Goal: Book appointment/travel/reservation

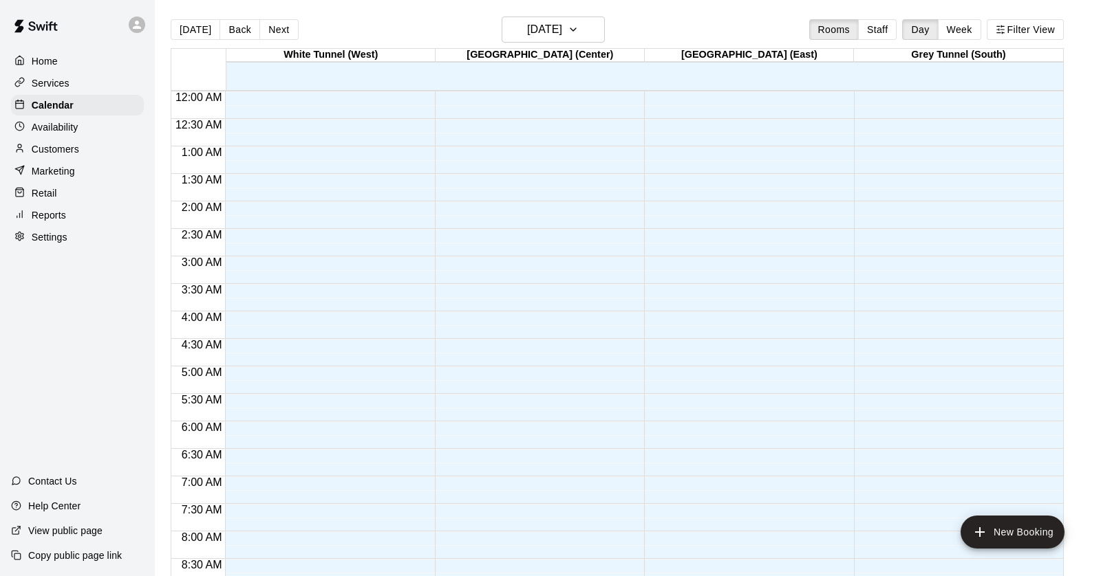
scroll to position [659, 0]
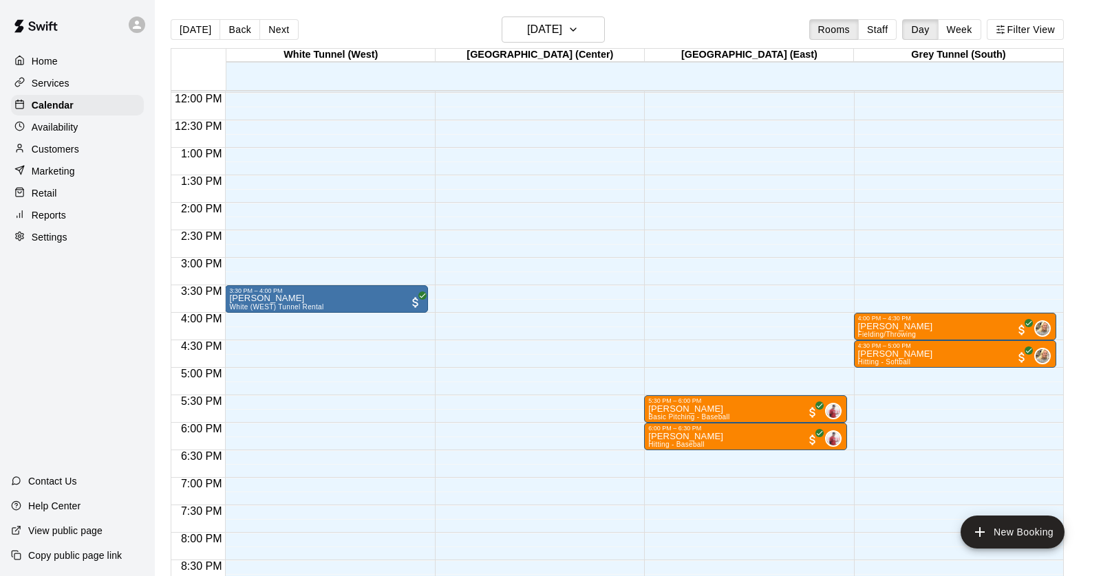
click at [48, 148] on p "Customers" at bounding box center [55, 149] width 47 height 14
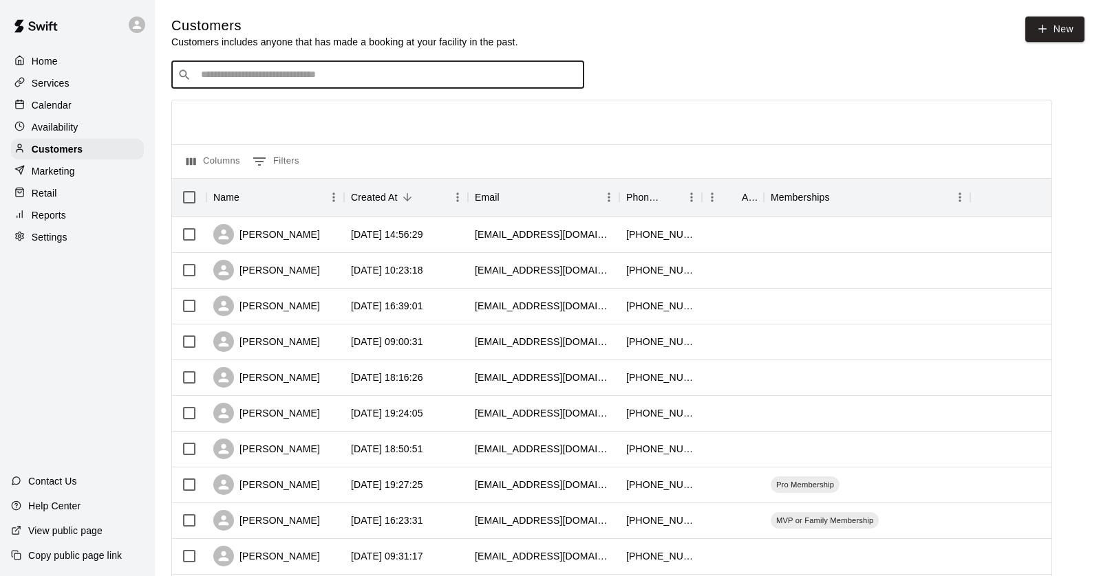
click at [305, 77] on input "Search customers by name or email" at bounding box center [387, 75] width 381 height 14
type input "*******"
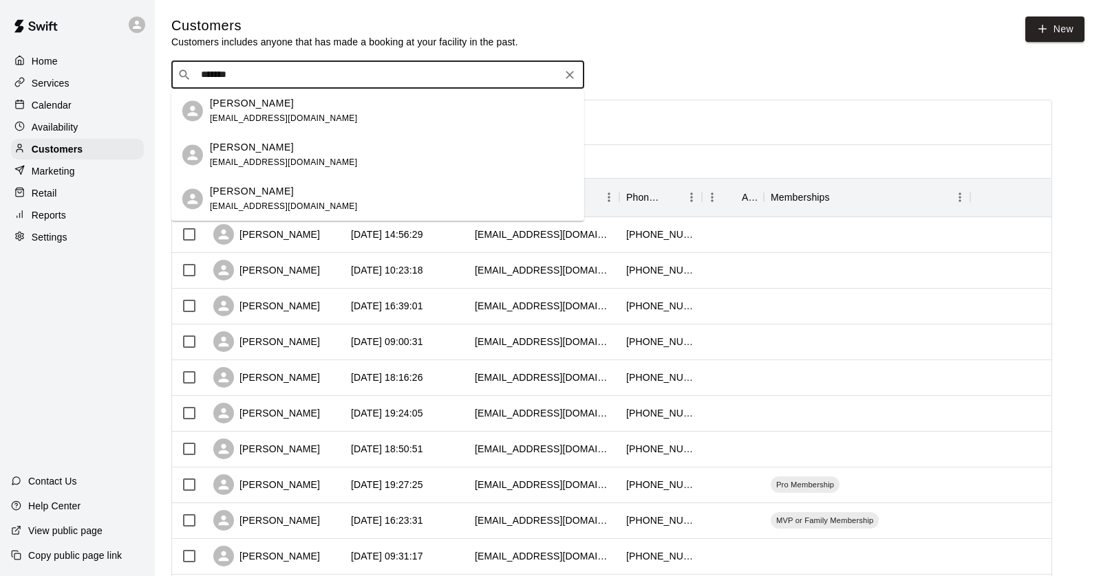
click at [258, 197] on p "[PERSON_NAME]" at bounding box center [252, 191] width 84 height 14
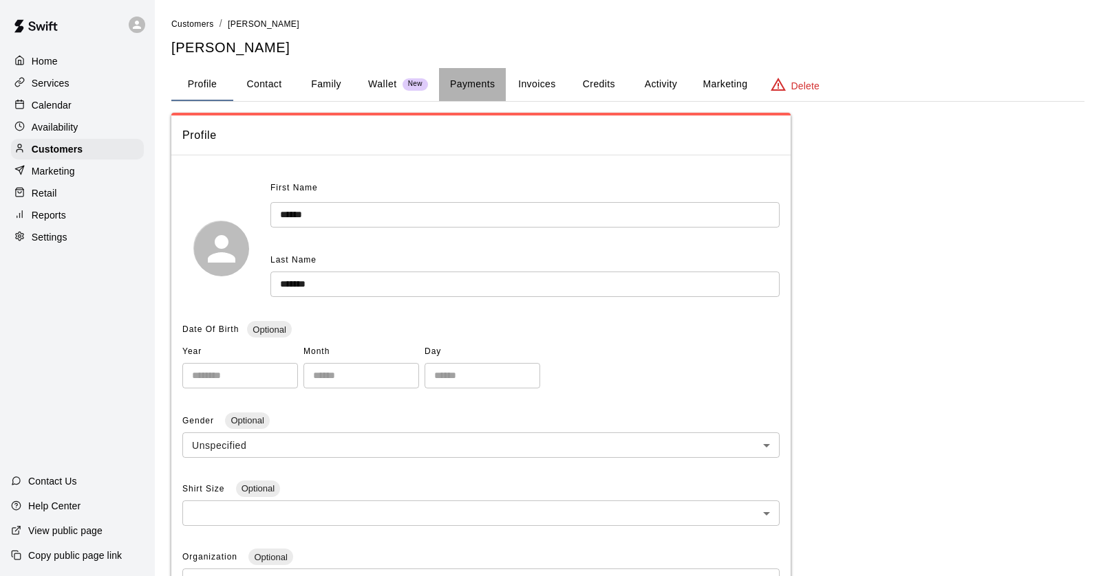
click at [463, 83] on button "Payments" at bounding box center [472, 84] width 67 height 33
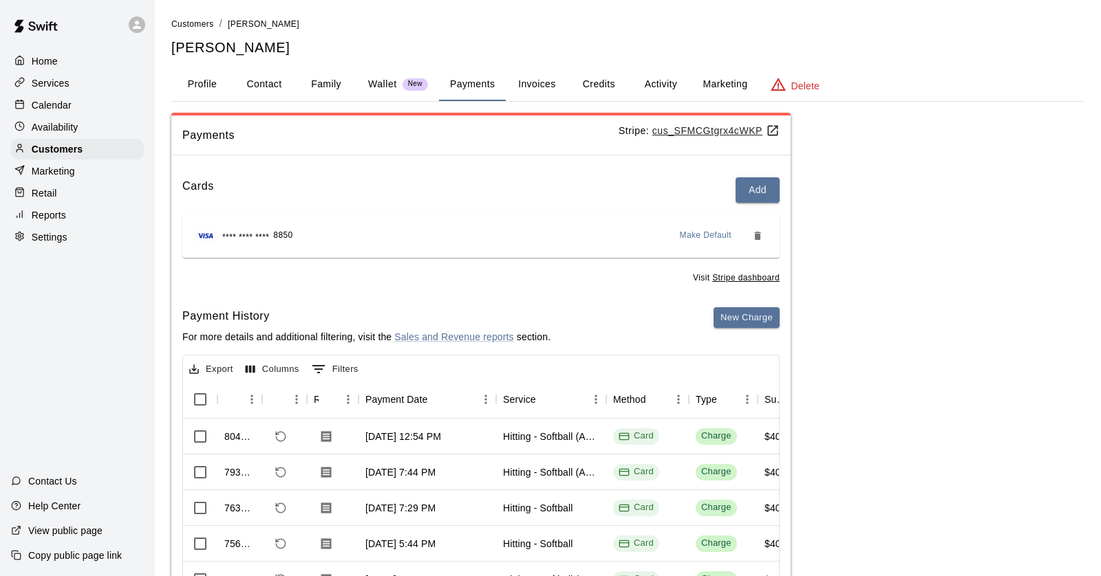
click at [599, 84] on button "Credits" at bounding box center [598, 84] width 62 height 33
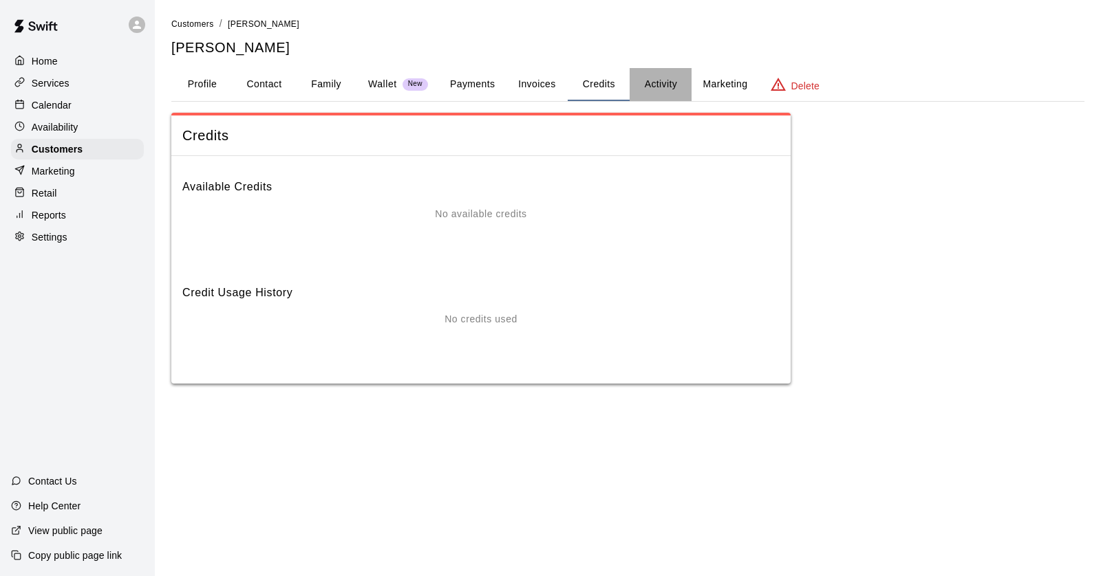
click at [657, 86] on button "Activity" at bounding box center [660, 84] width 62 height 33
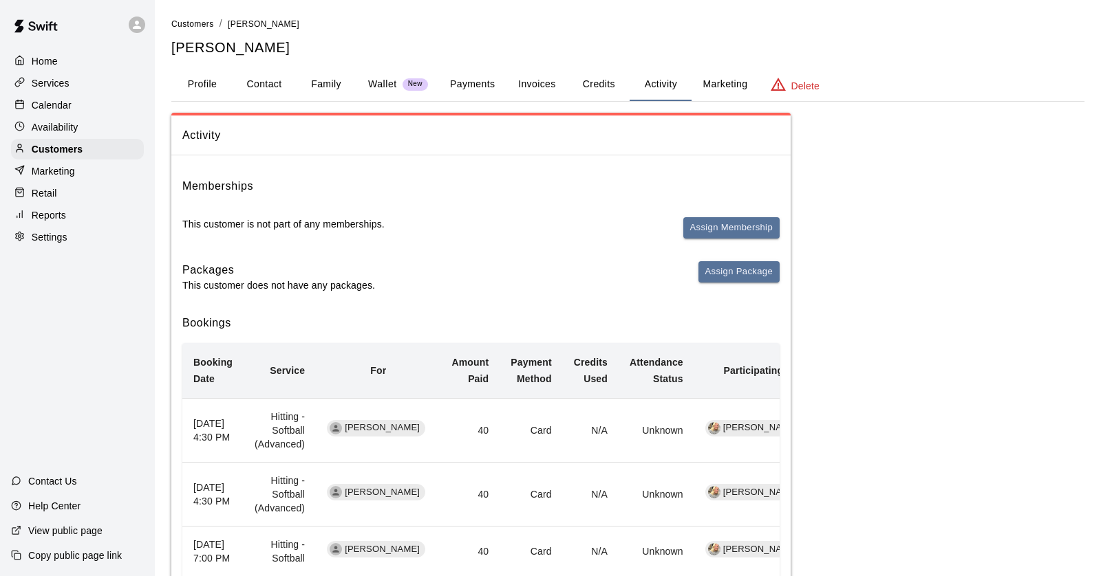
click at [52, 108] on p "Calendar" at bounding box center [52, 105] width 40 height 14
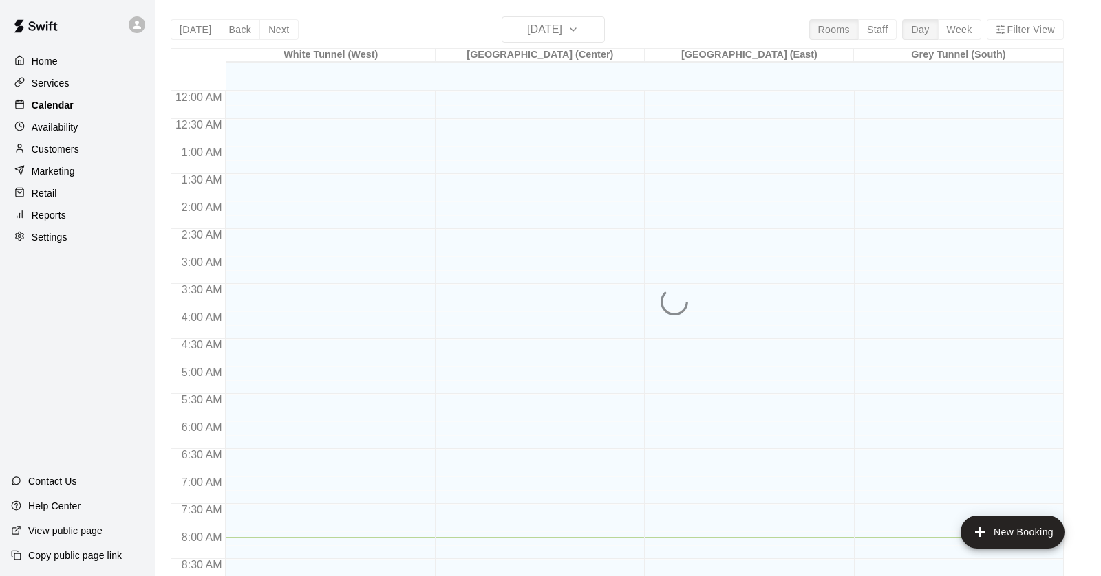
scroll to position [446, 0]
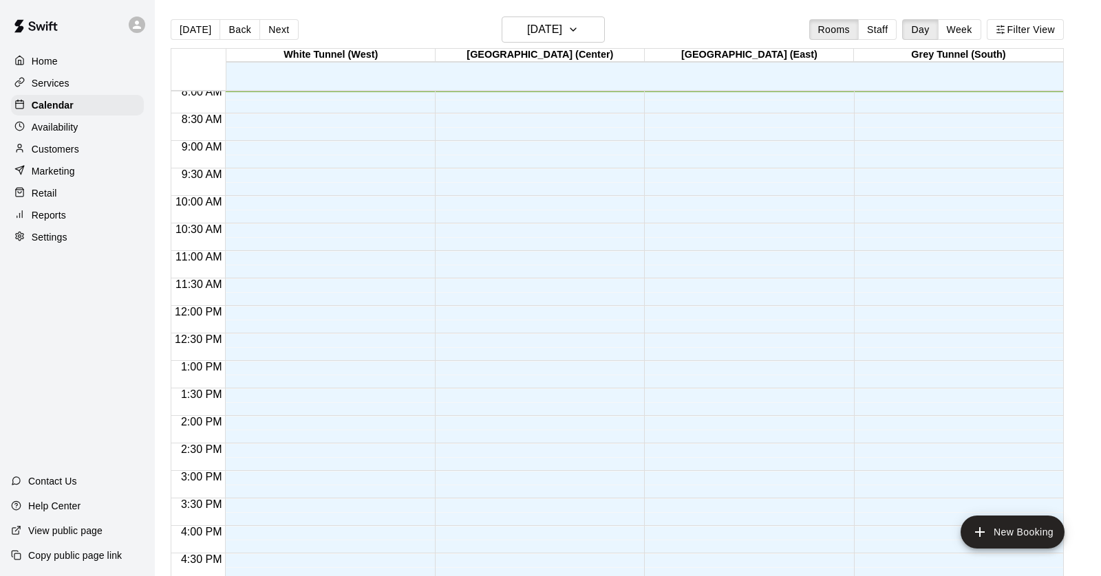
click at [52, 131] on p "Availability" at bounding box center [55, 127] width 47 height 14
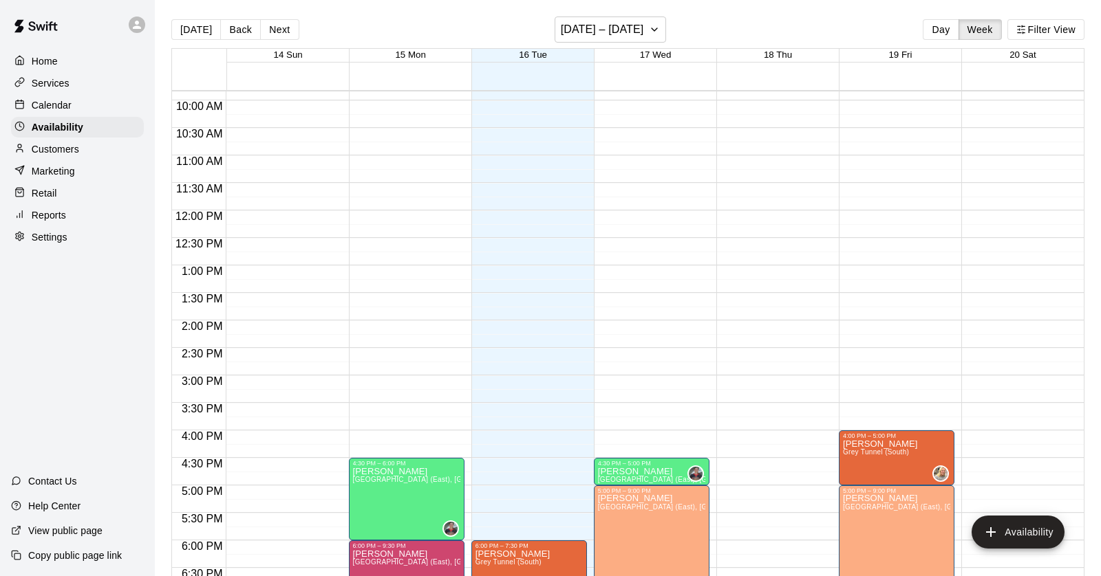
scroll to position [544, 0]
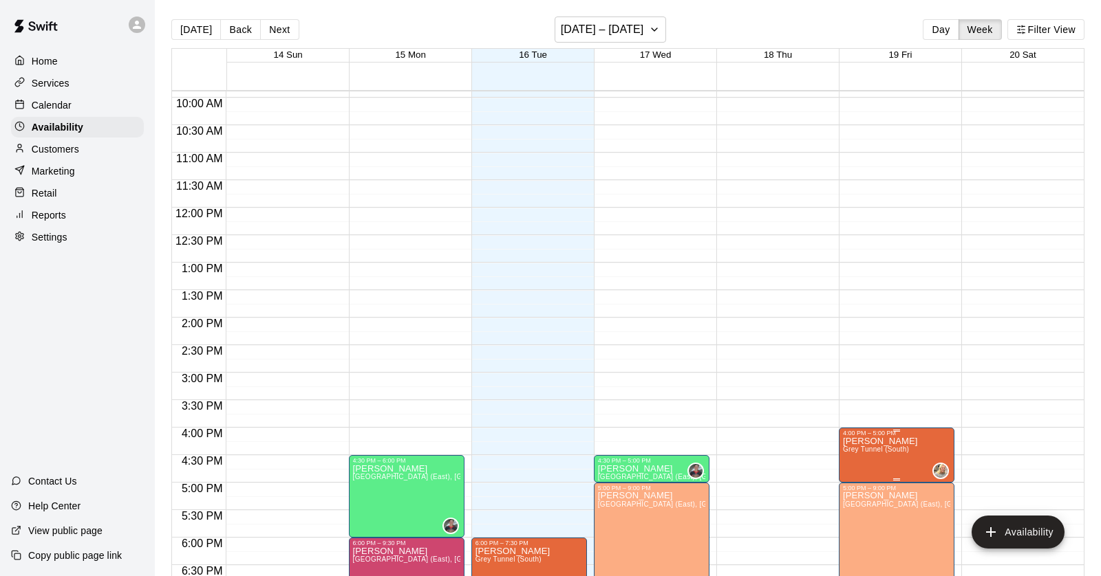
click at [854, 451] on icon "edit" at bounding box center [856, 450] width 12 height 12
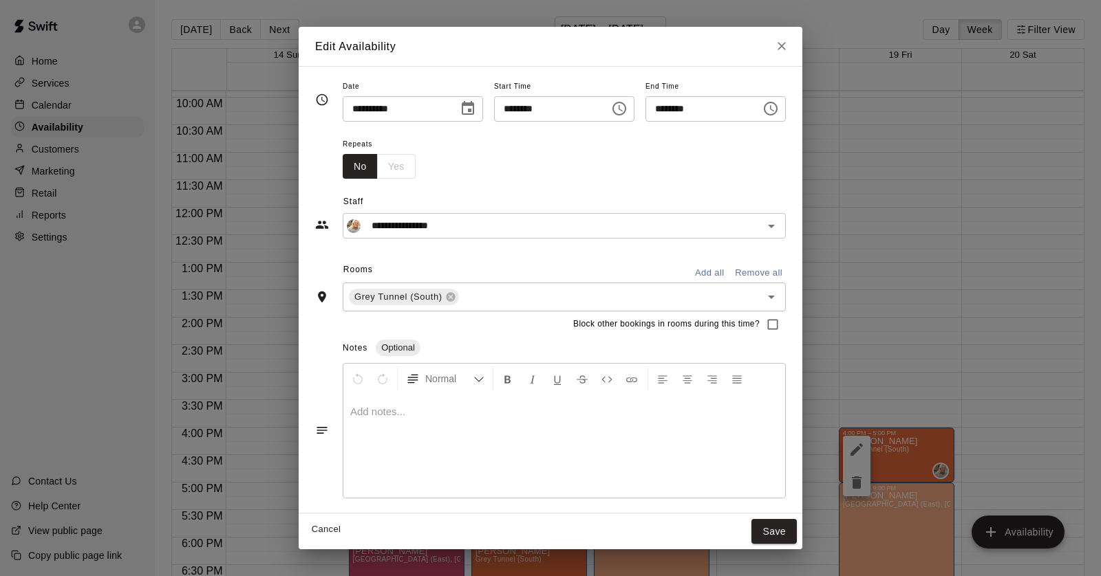
click at [515, 107] on input "********" at bounding box center [547, 108] width 106 height 25
type input "********"
click at [778, 523] on button "Save" at bounding box center [773, 531] width 45 height 25
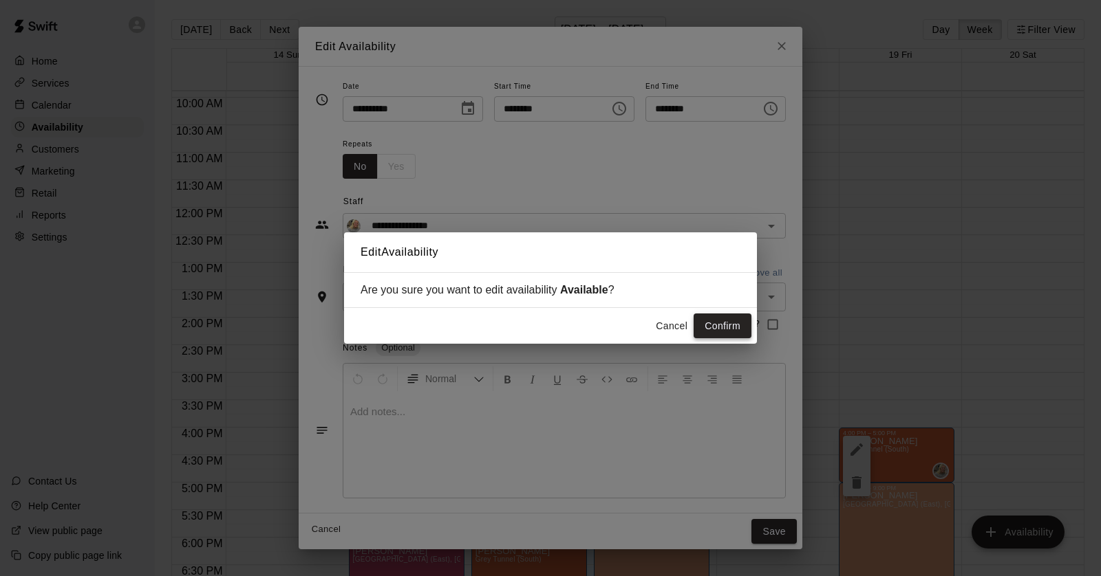
click at [725, 325] on button "Confirm" at bounding box center [722, 326] width 58 height 25
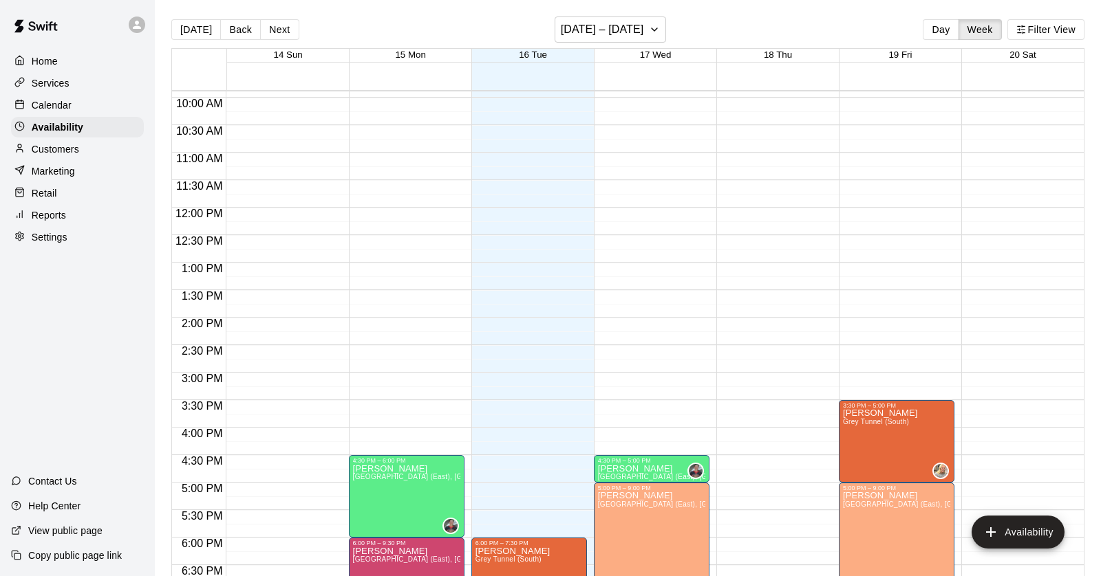
click at [52, 105] on p "Calendar" at bounding box center [52, 105] width 40 height 14
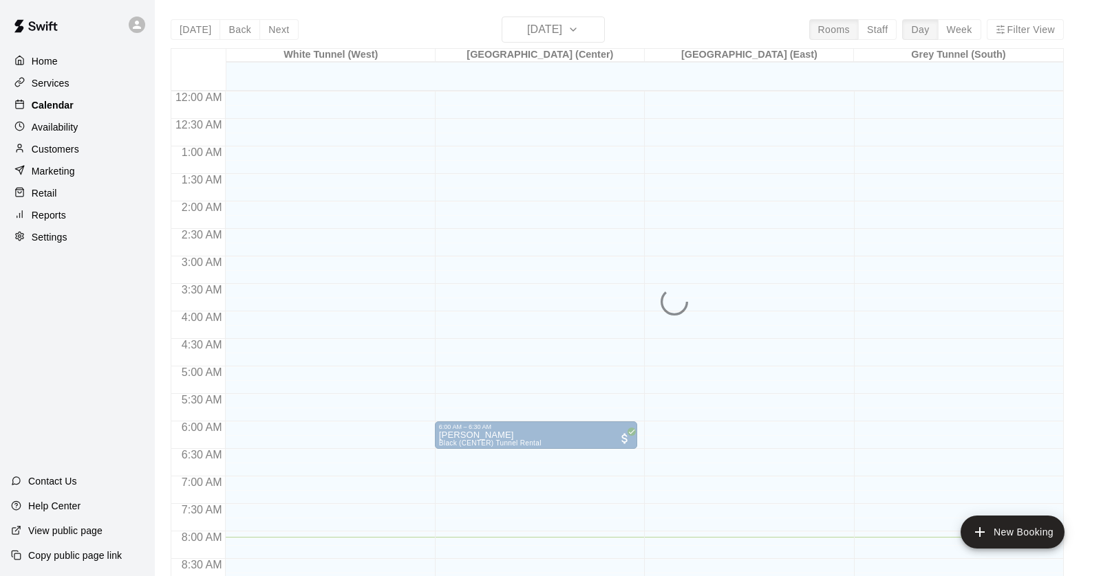
scroll to position [446, 0]
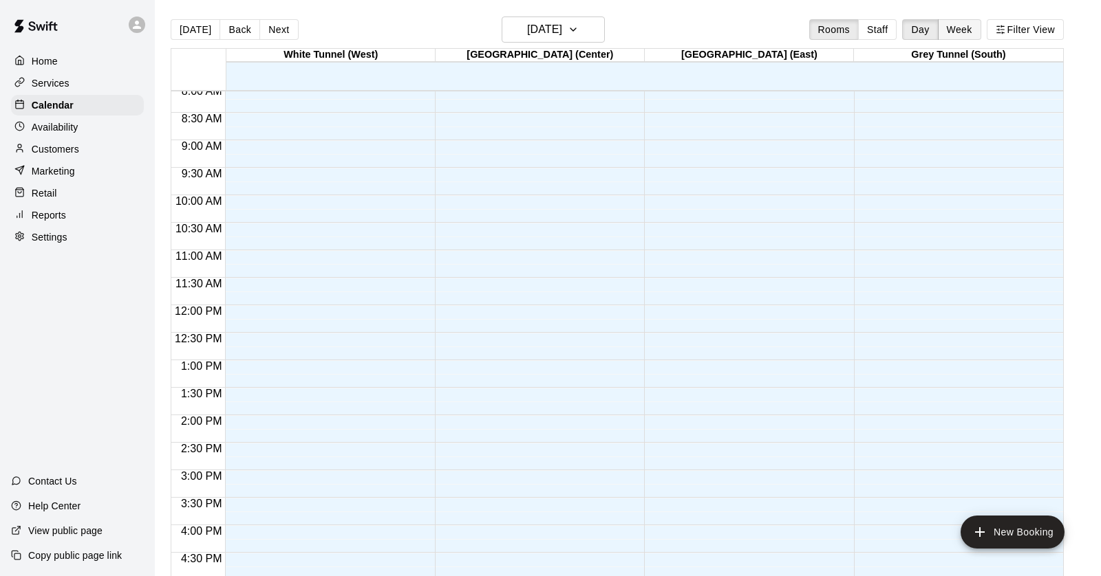
click at [960, 32] on button "Week" at bounding box center [959, 29] width 43 height 21
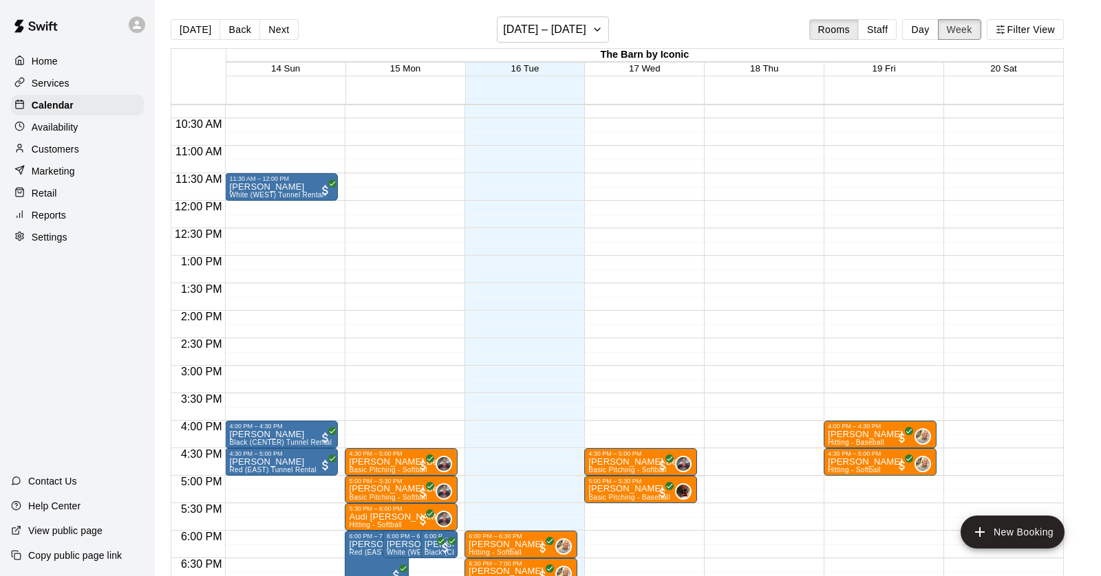
scroll to position [594, 0]
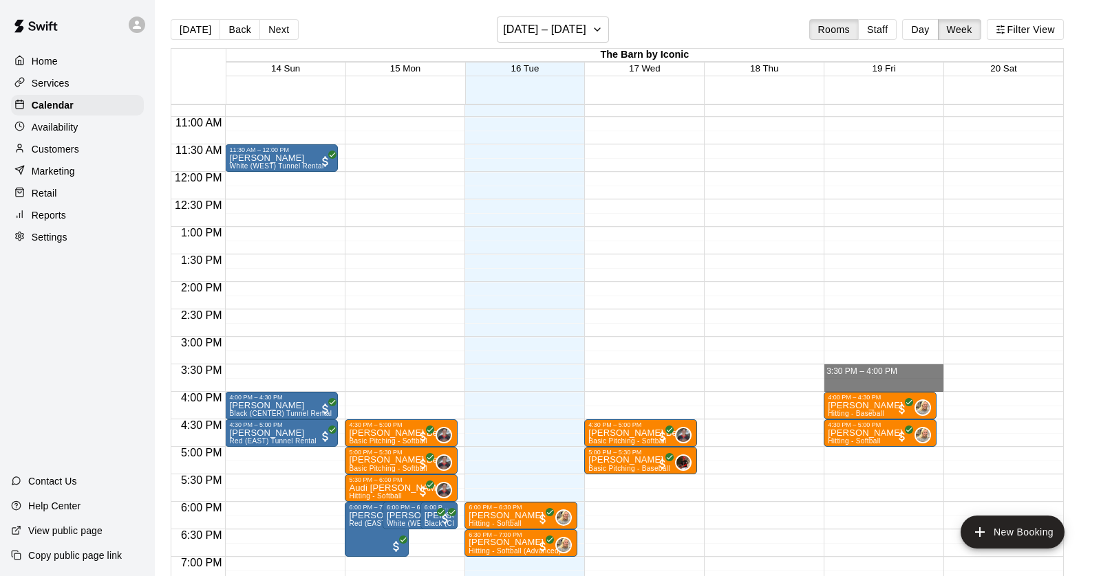
drag, startPoint x: 863, startPoint y: 366, endPoint x: 864, endPoint y: 385, distance: 18.6
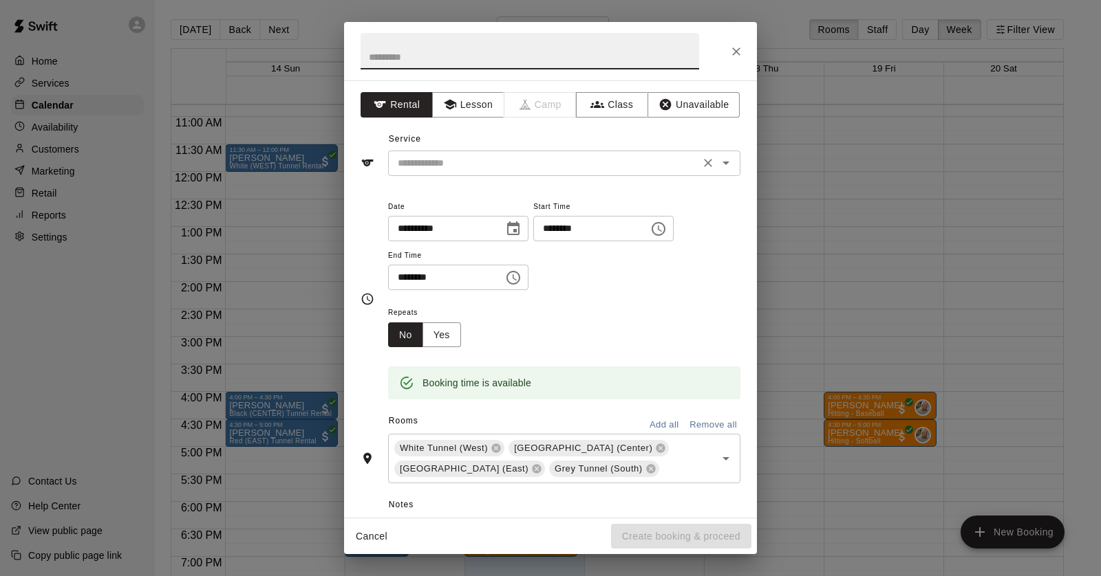
click at [437, 171] on div "​" at bounding box center [564, 163] width 352 height 25
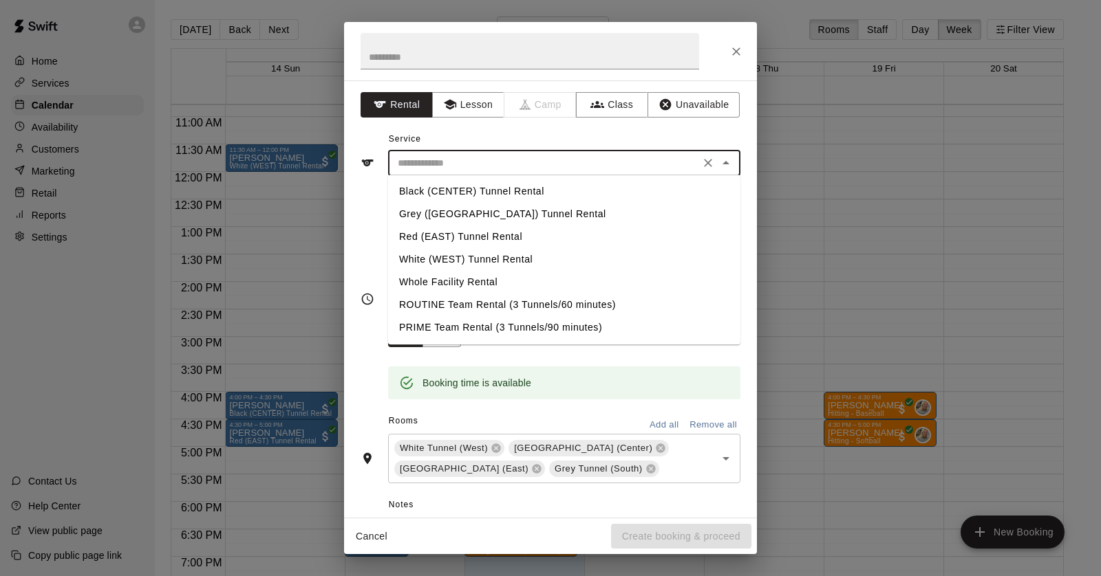
click at [361, 193] on div "**********" at bounding box center [550, 299] width 380 height 224
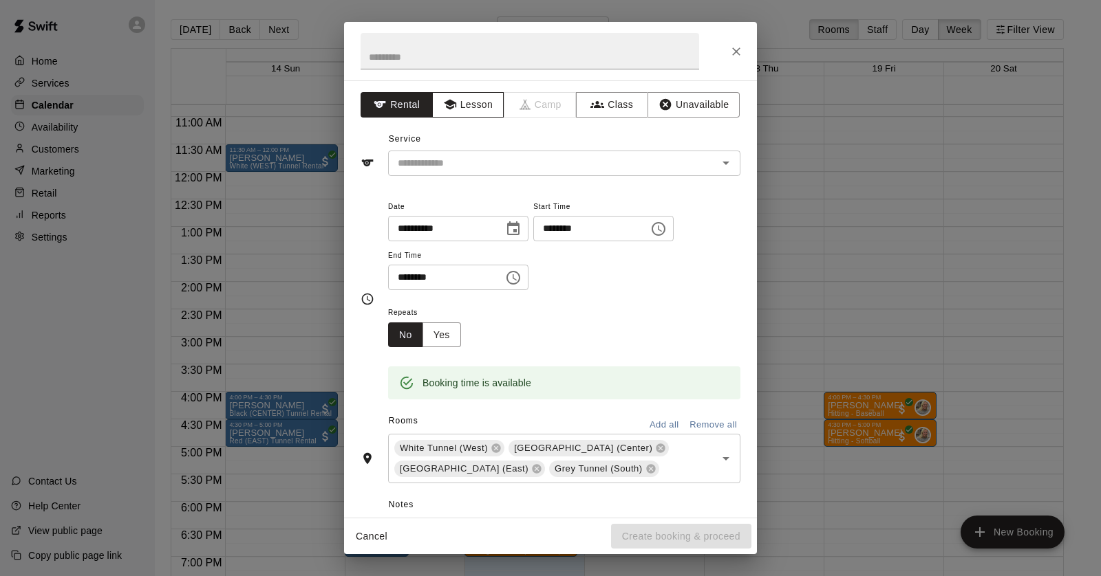
click at [457, 107] on button "Lesson" at bounding box center [468, 104] width 72 height 25
click at [438, 170] on input "text" at bounding box center [543, 163] width 303 height 17
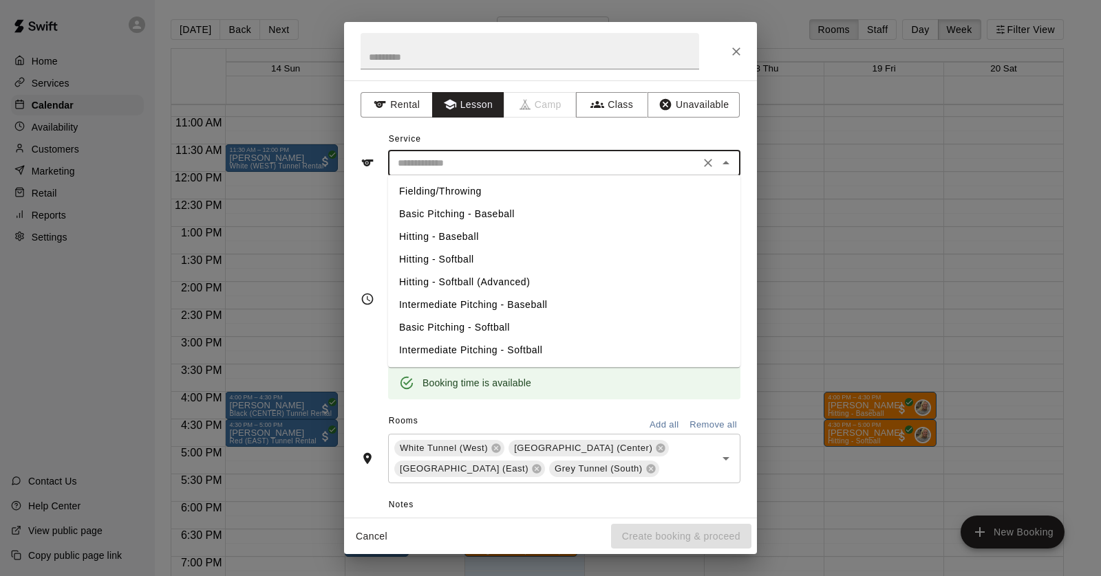
click at [450, 259] on li "Hitting - Softball" at bounding box center [564, 259] width 352 height 23
type input "**********"
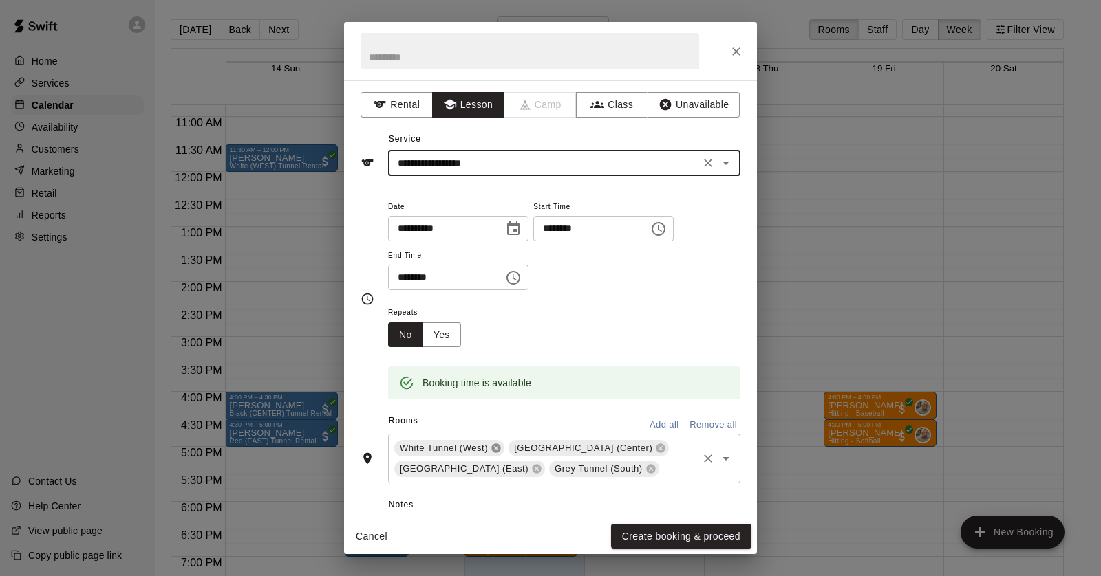
click at [494, 446] on icon at bounding box center [495, 448] width 11 height 11
click at [541, 446] on icon at bounding box center [546, 448] width 11 height 11
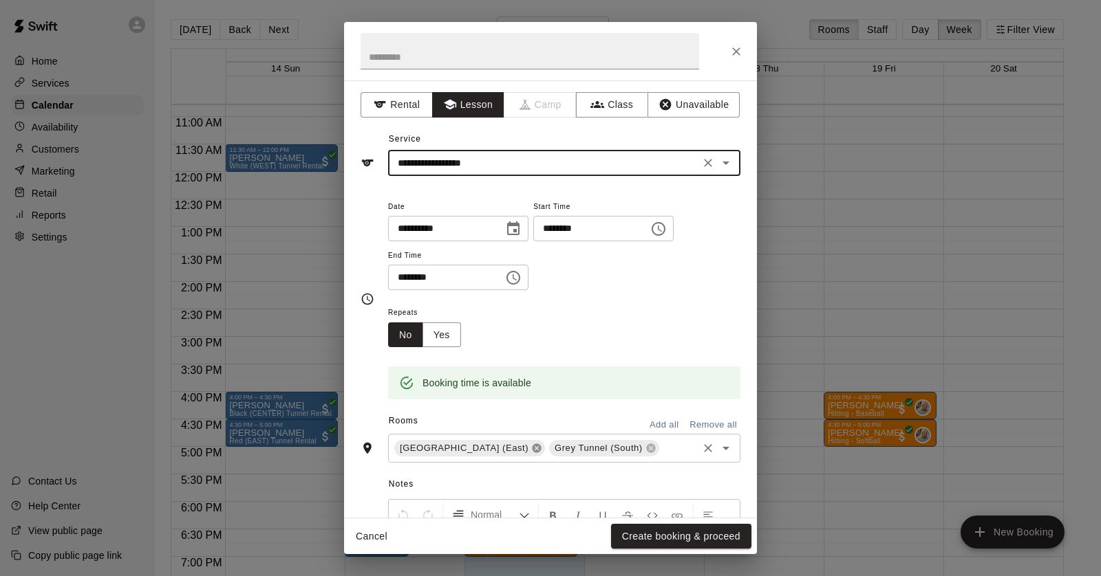
click at [532, 446] on icon at bounding box center [536, 448] width 9 height 9
click at [671, 539] on button "Create booking & proceed" at bounding box center [681, 536] width 140 height 25
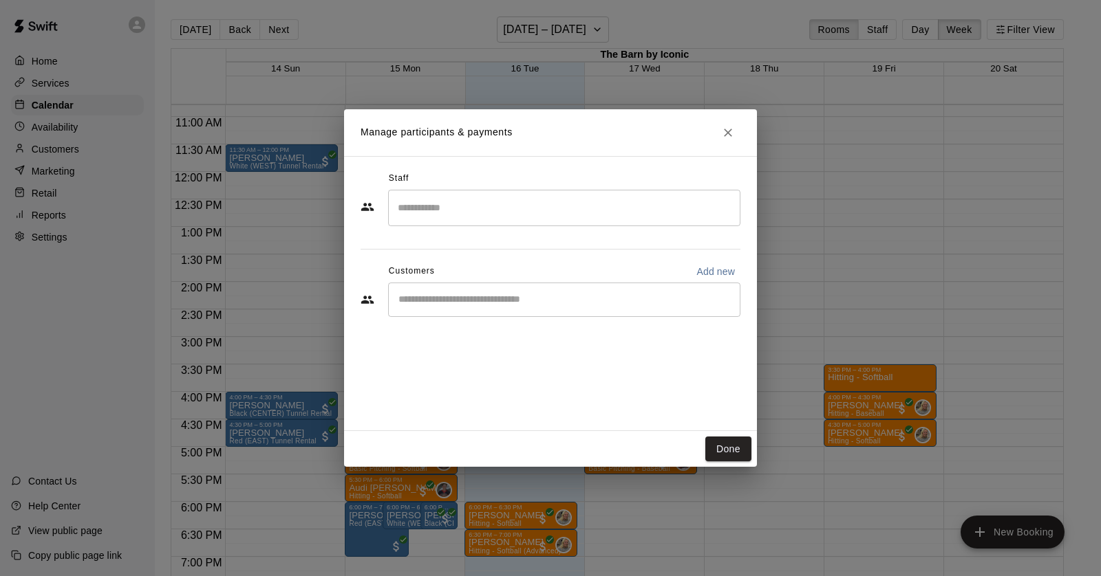
click at [512, 221] on div "​" at bounding box center [564, 208] width 352 height 36
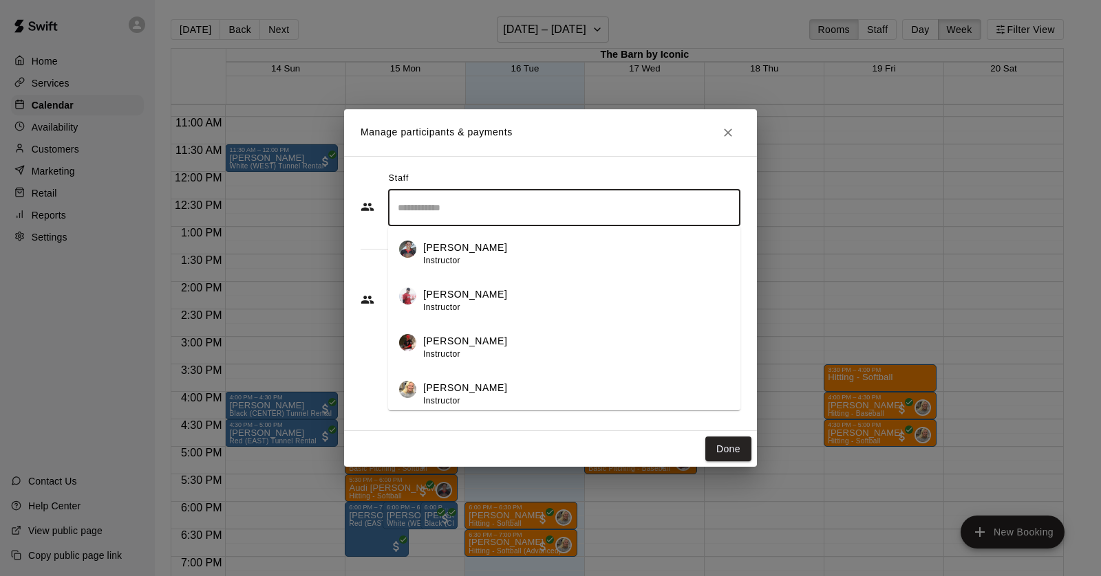
click at [477, 381] on p "[PERSON_NAME]" at bounding box center [465, 388] width 84 height 14
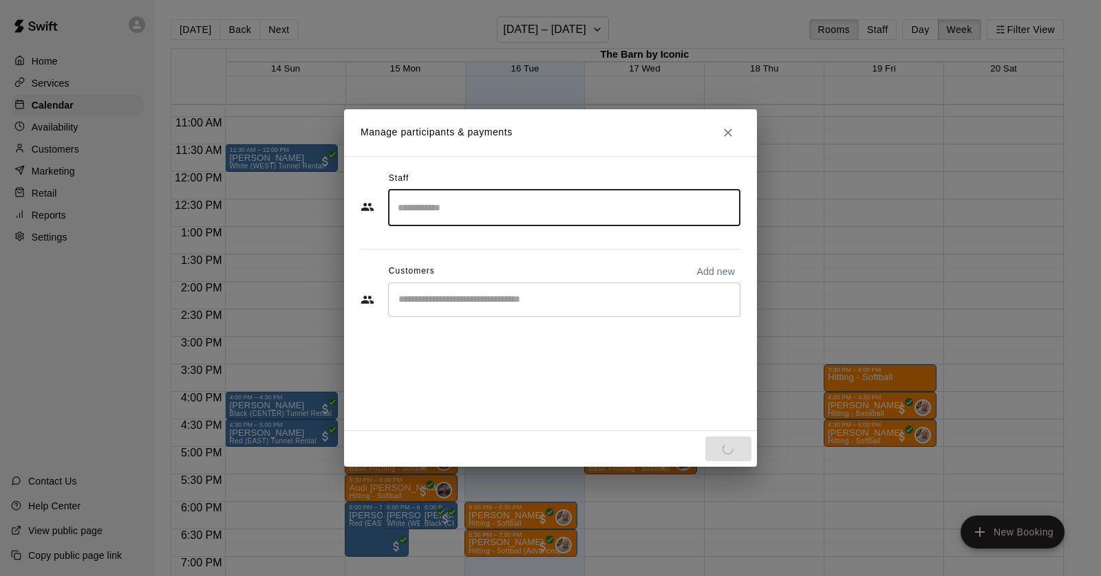
click at [490, 207] on input "Search staff" at bounding box center [564, 208] width 340 height 24
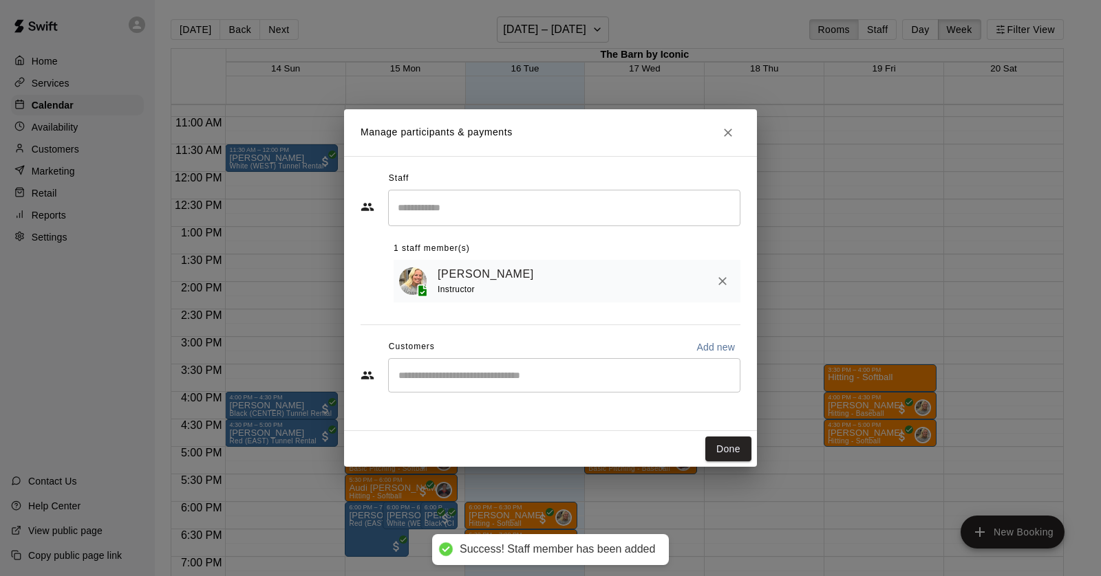
click at [358, 287] on div "Staff ​ 1 staff member(s) [PERSON_NAME] Instructor Customers Add new ​" at bounding box center [550, 293] width 413 height 275
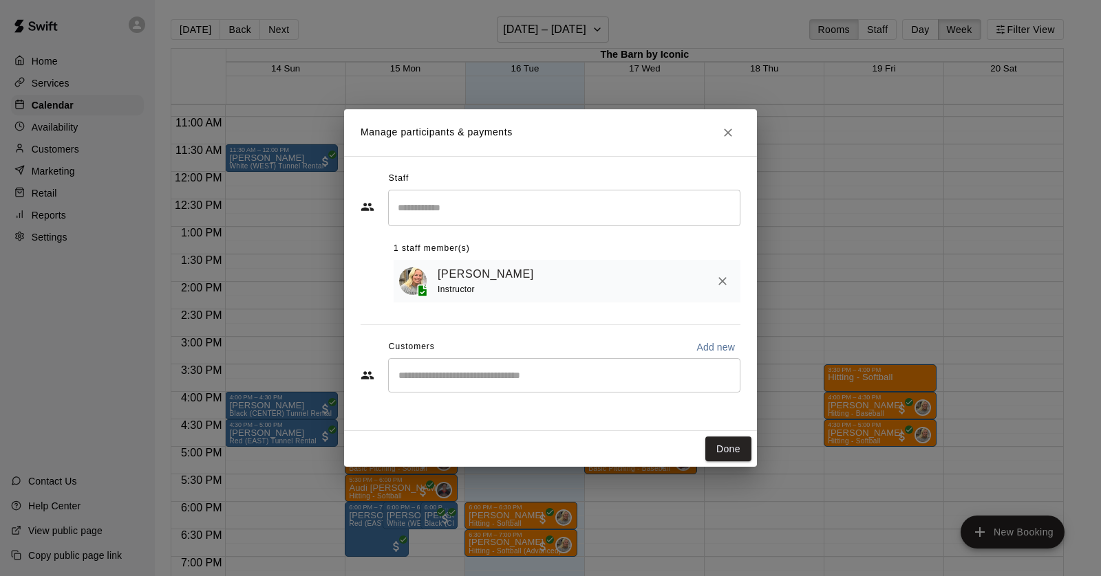
click at [497, 384] on div "​" at bounding box center [564, 375] width 352 height 34
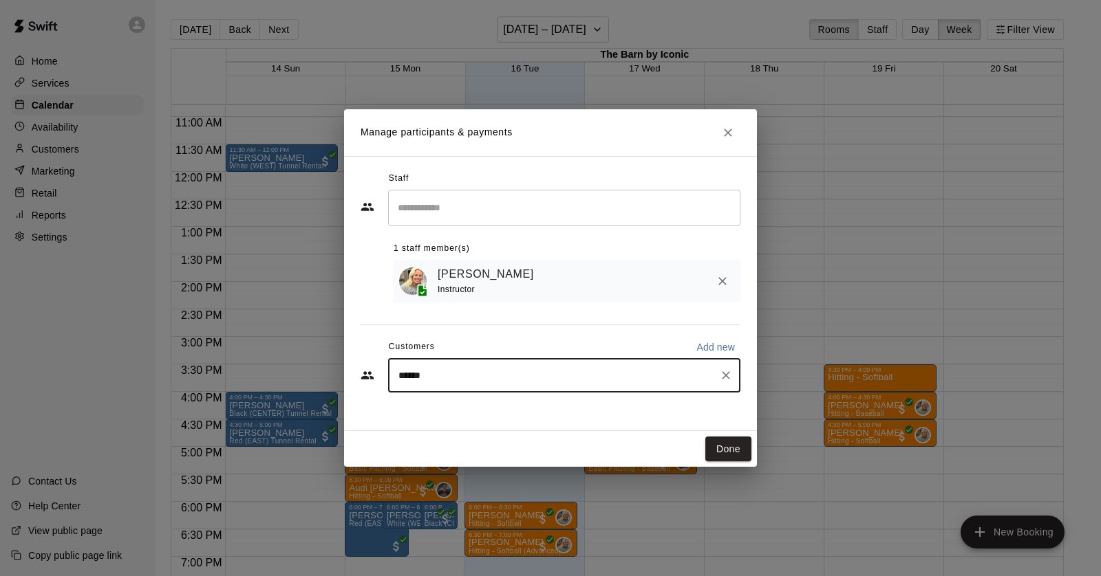
type input "*******"
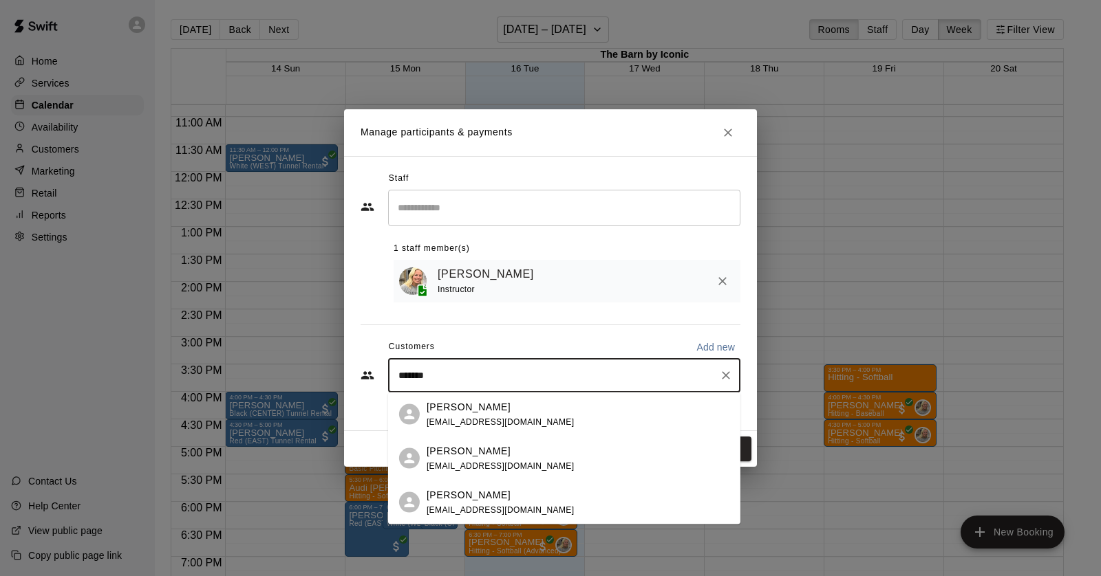
click at [501, 494] on div "[PERSON_NAME]" at bounding box center [500, 495] width 148 height 14
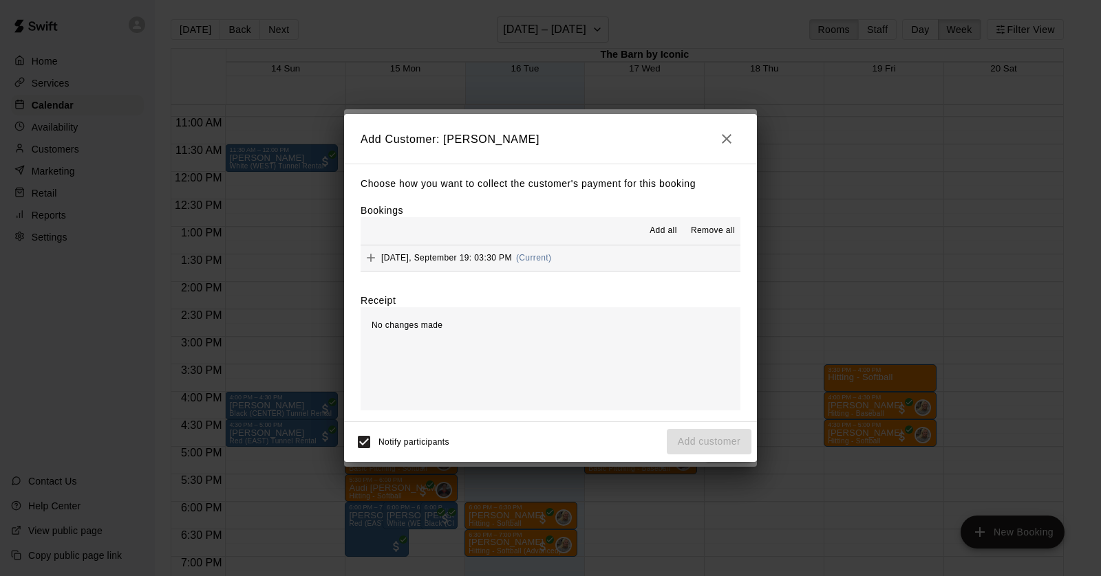
click at [446, 258] on span "[DATE], September 19: 03:30 PM" at bounding box center [446, 258] width 131 height 10
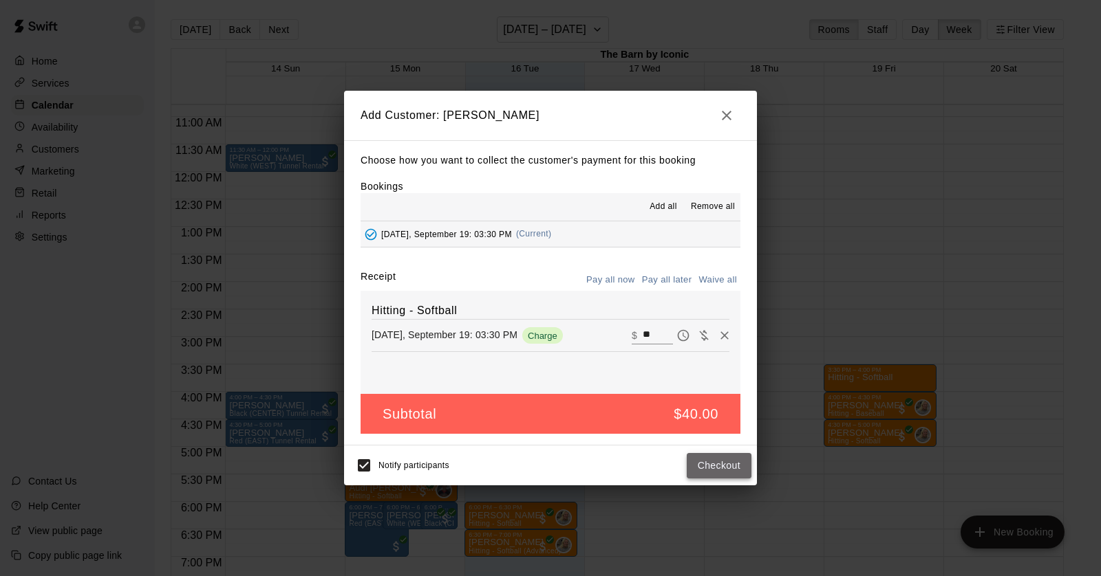
click at [706, 464] on button "Checkout" at bounding box center [718, 465] width 65 height 25
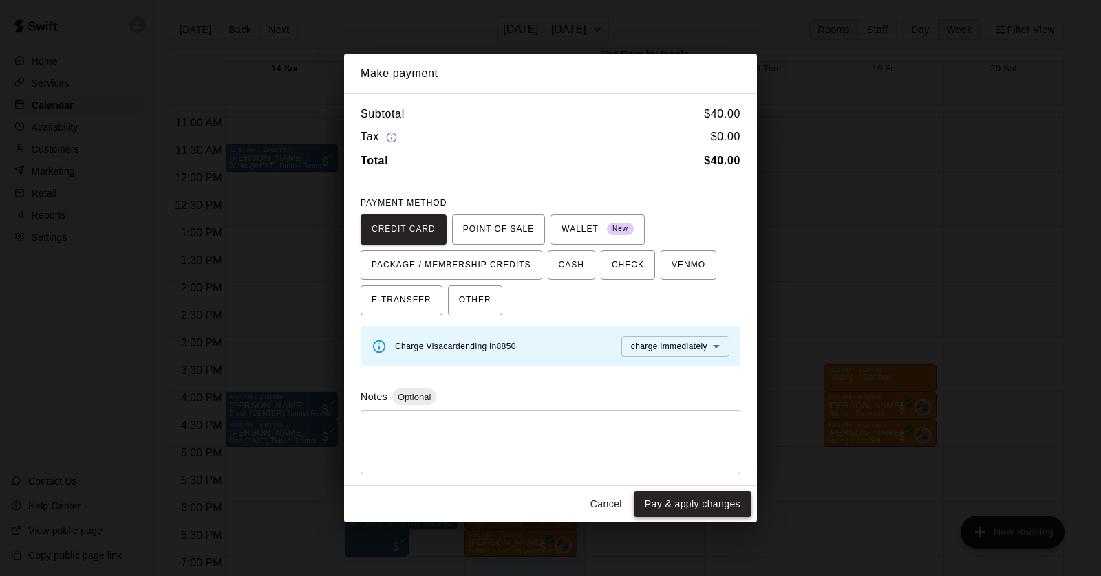
click at [683, 504] on button "Pay & apply changes" at bounding box center [693, 504] width 118 height 25
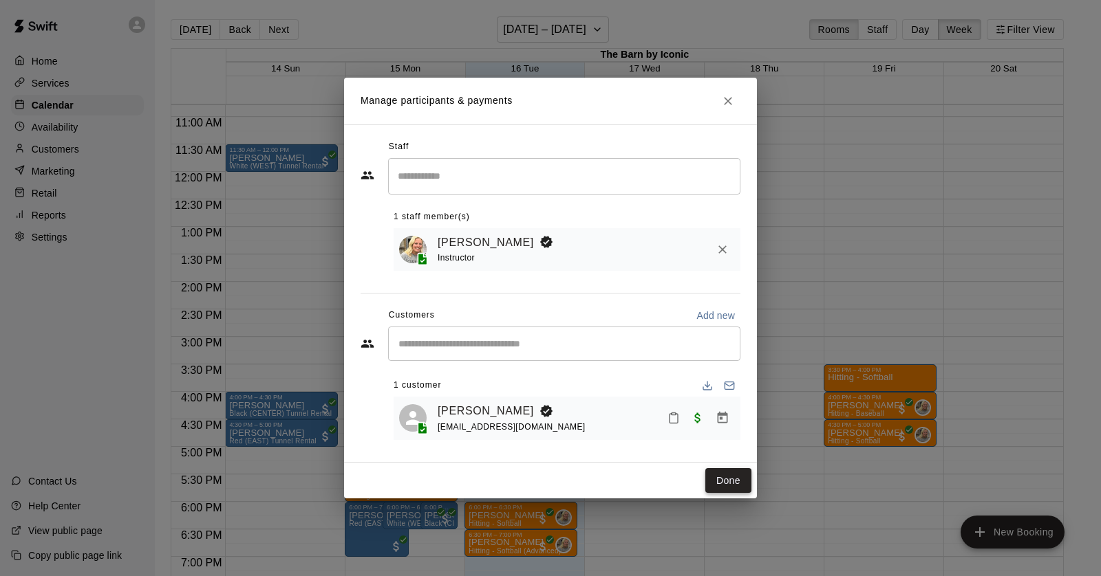
click at [727, 475] on button "Done" at bounding box center [728, 480] width 46 height 25
